Goal: Task Accomplishment & Management: Manage account settings

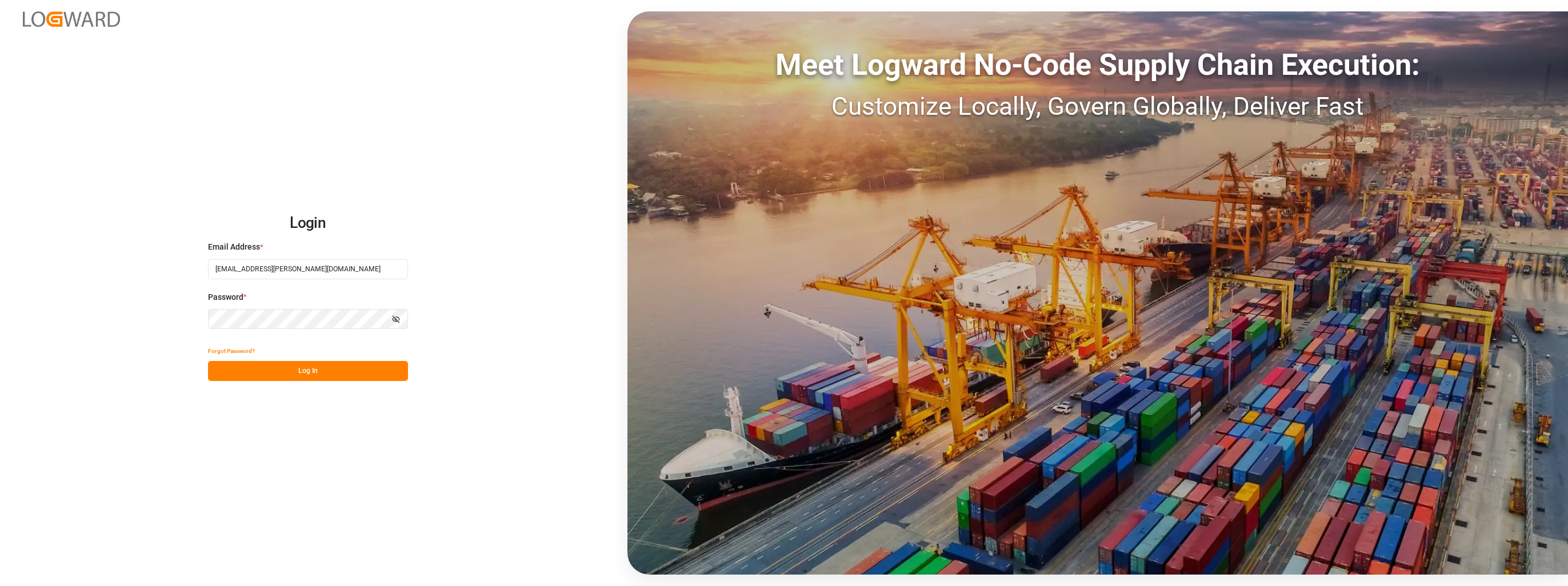
click at [356, 373] on button "Log In" at bounding box center [308, 371] width 200 height 20
